Goal: Find contact information: Find contact information

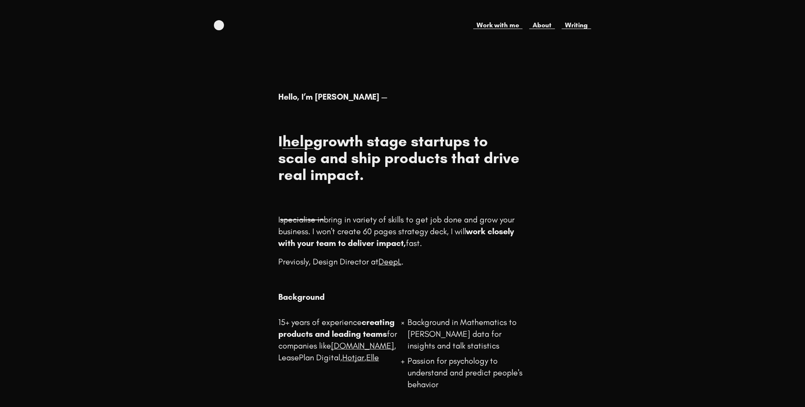
click at [616, 123] on body "Work with me About Writing Hello, I’m Elena — I help growth stage startups to s…" at bounding box center [402, 303] width 805 height 567
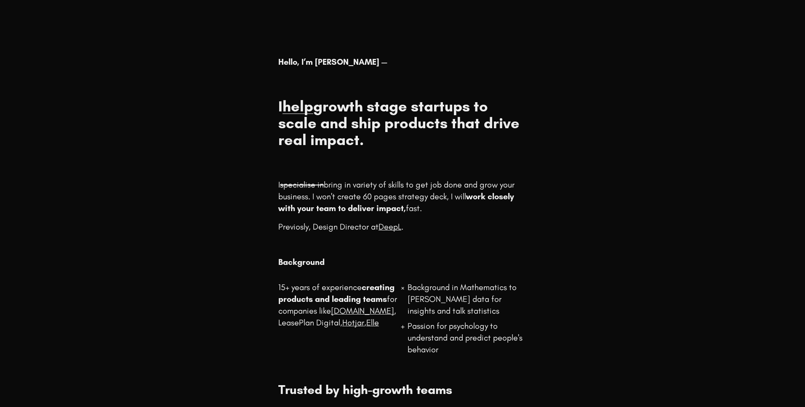
scroll to position [33, 0]
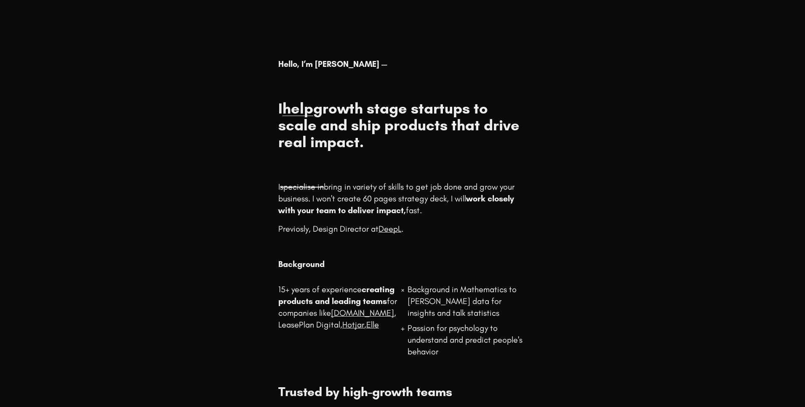
click at [639, 88] on body "Work with me About Writing Hello, I’m Elena — I help growth stage startups to s…" at bounding box center [402, 270] width 805 height 567
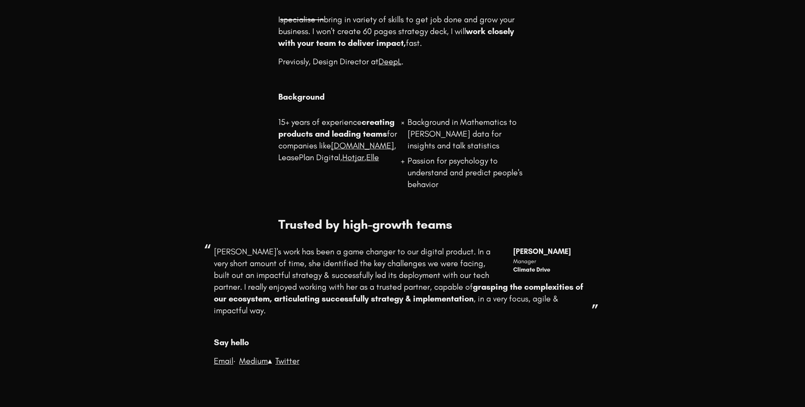
scroll to position [0, 0]
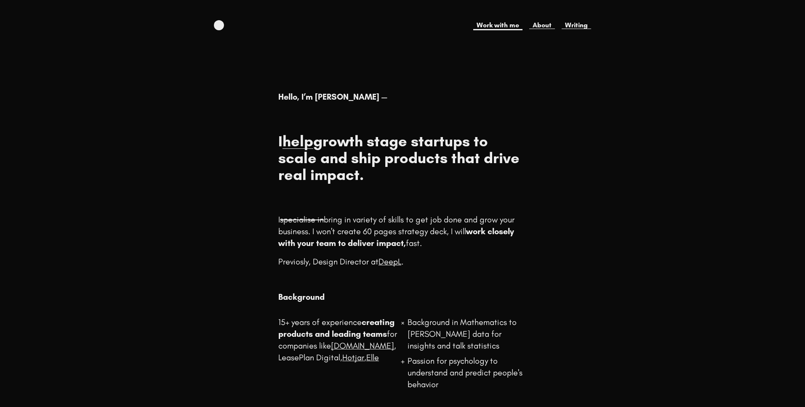
click at [503, 27] on link "Work with me" at bounding box center [497, 25] width 49 height 10
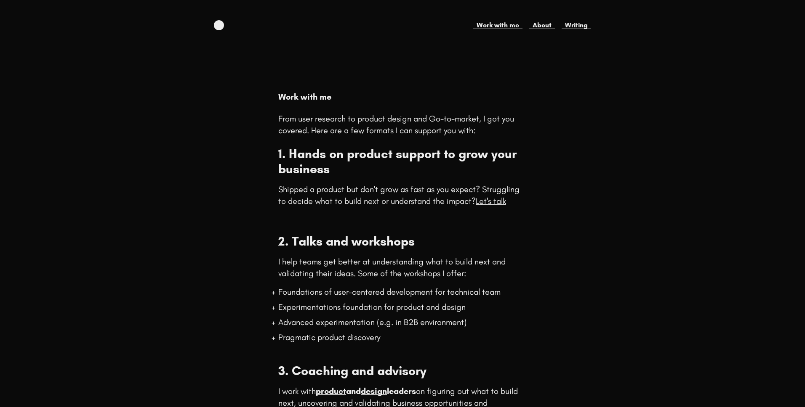
click at [612, 66] on body "Work with me About Writing Work with me From user research to product design an…" at bounding box center [402, 324] width 805 height 609
click at [544, 28] on link "About" at bounding box center [542, 25] width 26 height 10
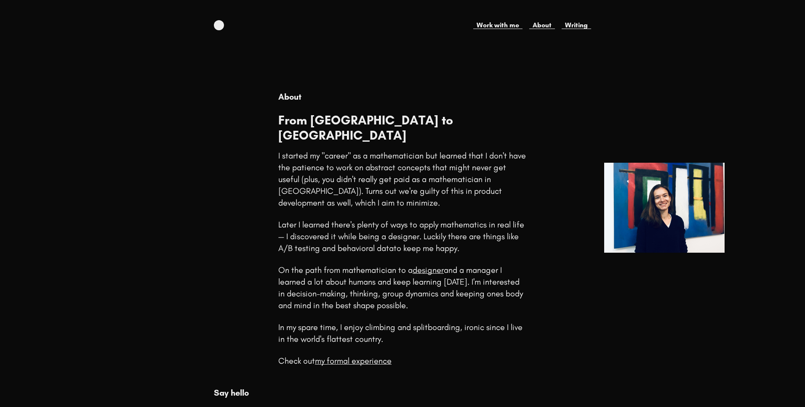
click at [593, 75] on body "Work with me About Writing About From [GEOGRAPHIC_DATA] to [GEOGRAPHIC_DATA] I …" at bounding box center [402, 228] width 805 height 417
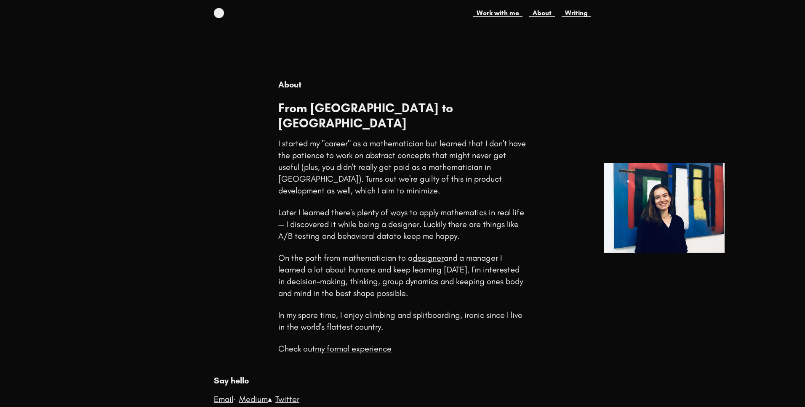
scroll to position [20, 0]
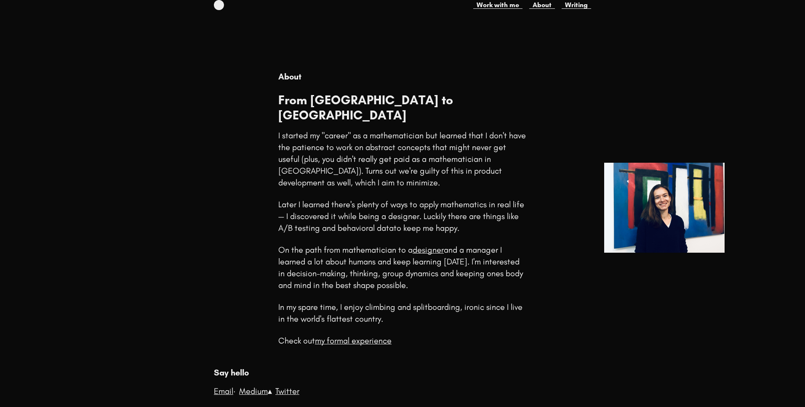
click at [558, 119] on div at bounding box center [564, 209] width 54 height 276
click at [345, 336] on link "my formal experience" at bounding box center [353, 341] width 77 height 10
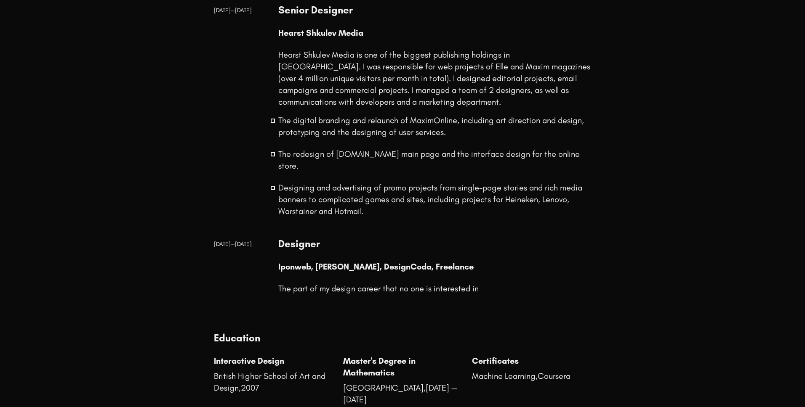
scroll to position [1673, 0]
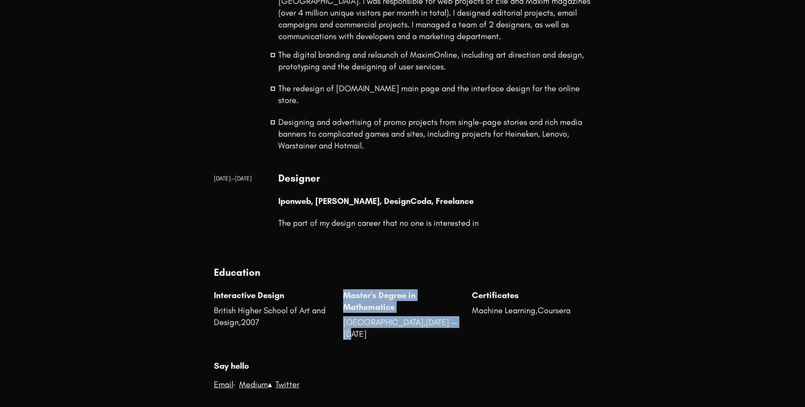
drag, startPoint x: 343, startPoint y: 273, endPoint x: 420, endPoint y: 310, distance: 84.9
click at [420, 310] on div "Master's Degree in Mathematics [GEOGRAPHIC_DATA] , [DATE] — [DATE]" at bounding box center [402, 315] width 119 height 51
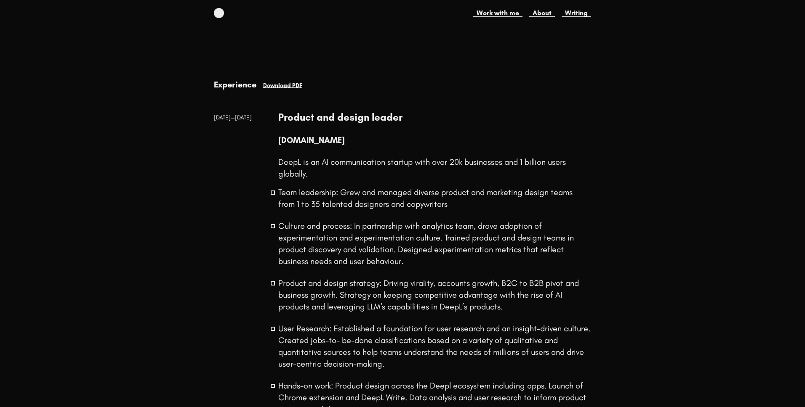
scroll to position [0, 0]
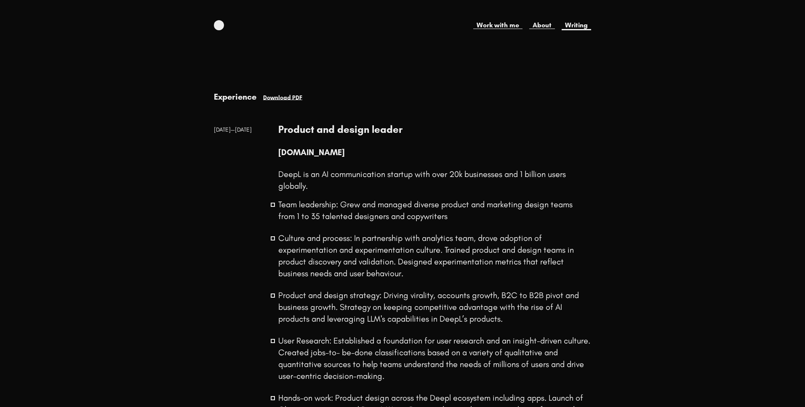
click at [577, 24] on link "Writing" at bounding box center [575, 25] width 29 height 10
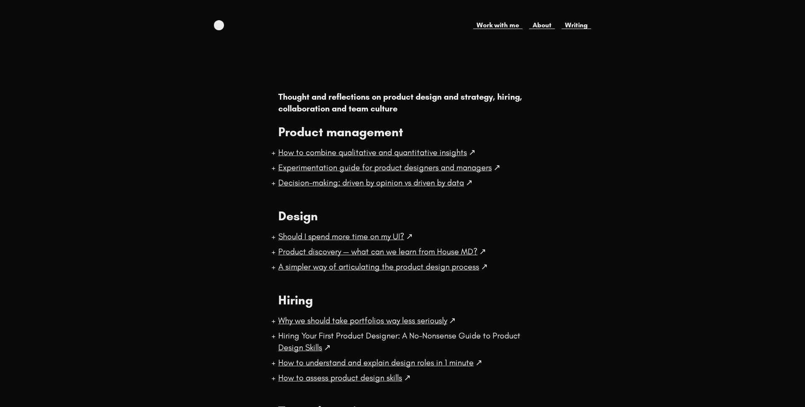
click at [596, 96] on body "Work with me About Writing Thought and reflections on product design and strate…" at bounding box center [402, 297] width 805 height 554
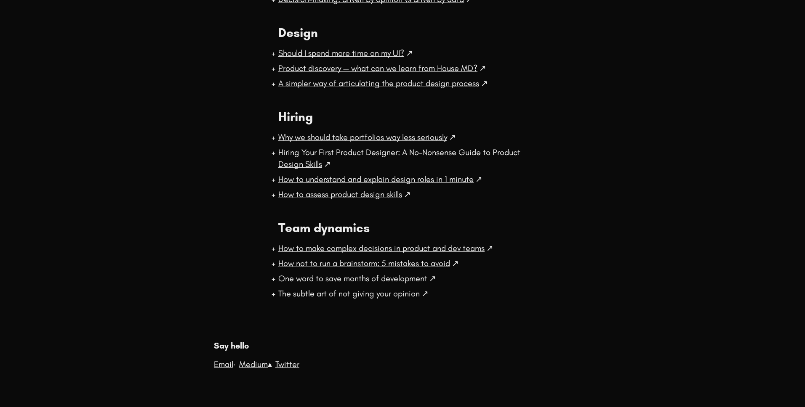
scroll to position [187, 0]
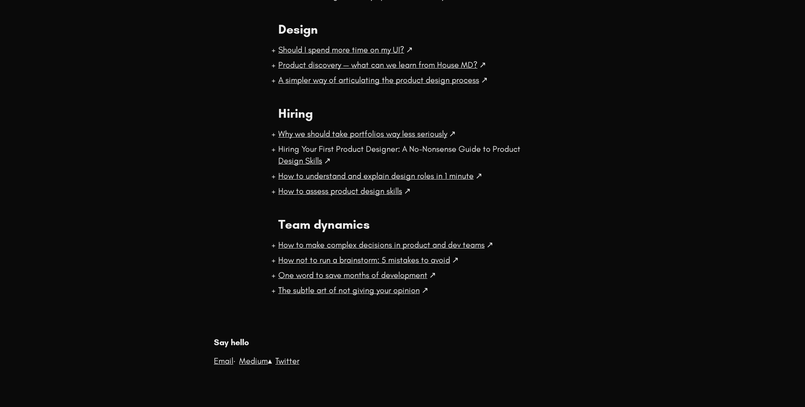
click at [585, 152] on div at bounding box center [564, 110] width 54 height 412
